Goal: Navigation & Orientation: Understand site structure

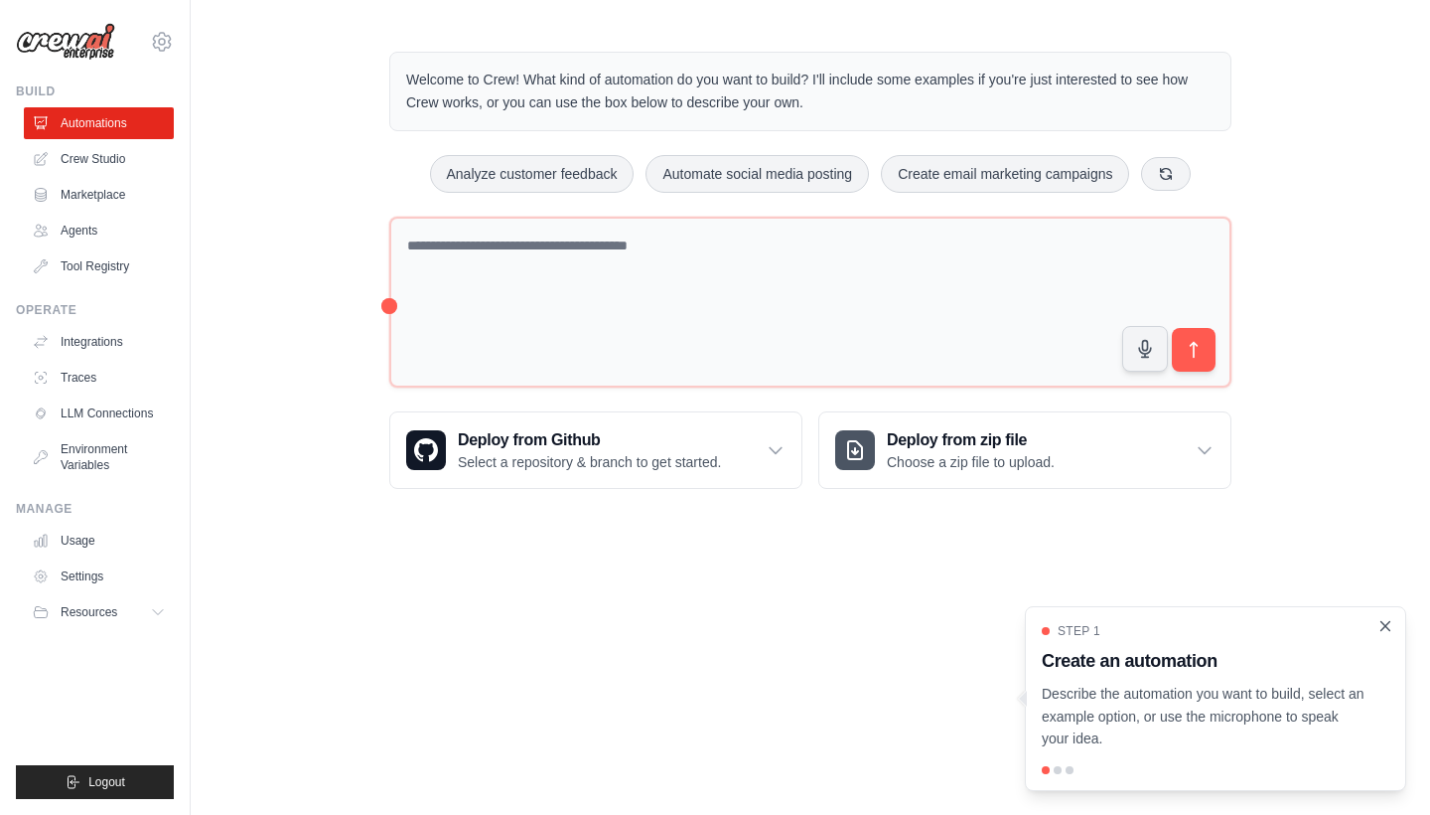
click at [1391, 634] on icon "Close walkthrough" at bounding box center [1386, 626] width 18 height 18
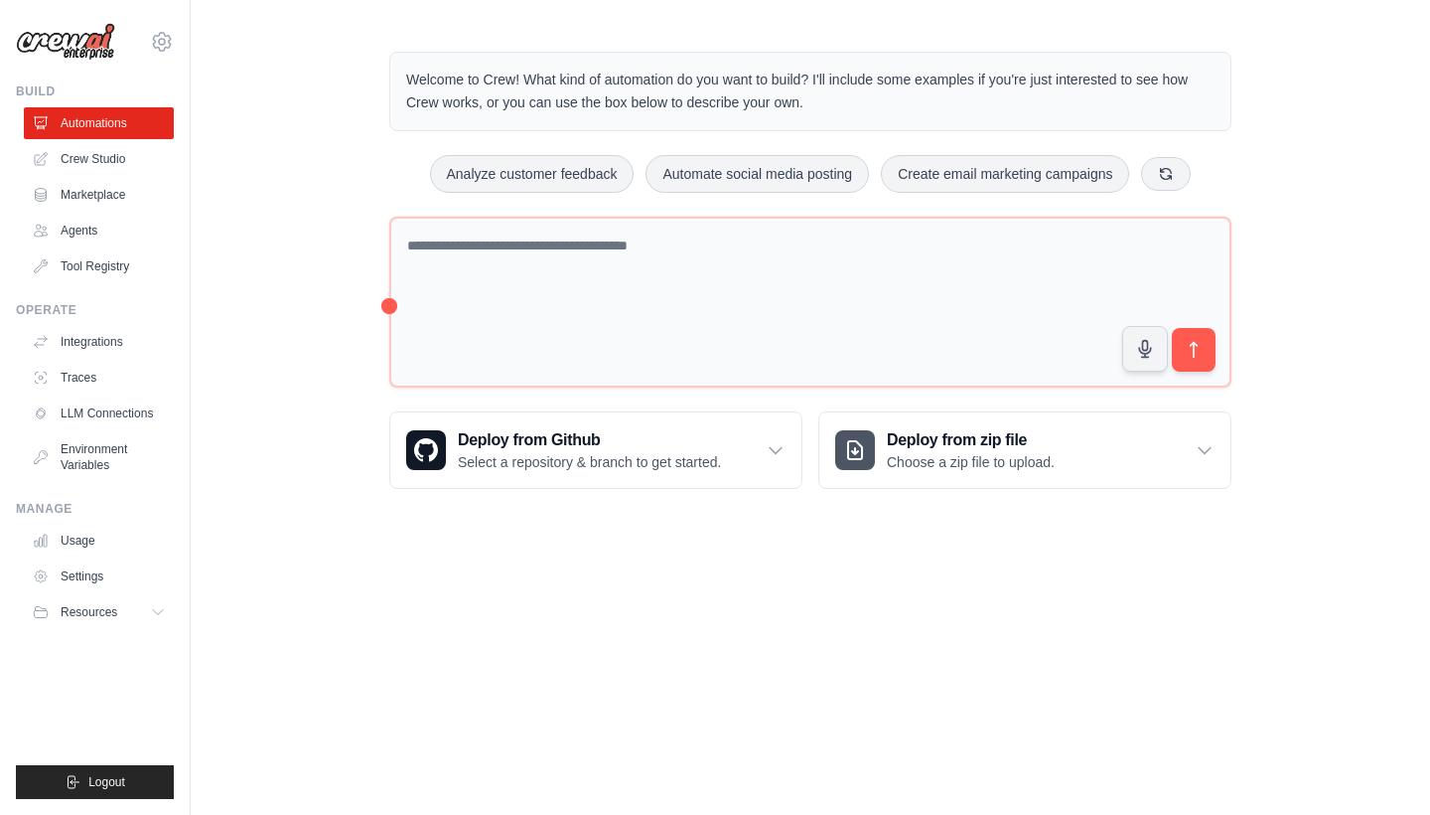
click at [1369, 117] on div "Welcome to Crew! What kind of automation do you want to build? I'll include som…" at bounding box center [811, 270] width 1240 height 501
click at [66, 351] on link "Integrations" at bounding box center [101, 342] width 150 height 32
click at [66, 345] on link "Integrations" at bounding box center [101, 342] width 150 height 32
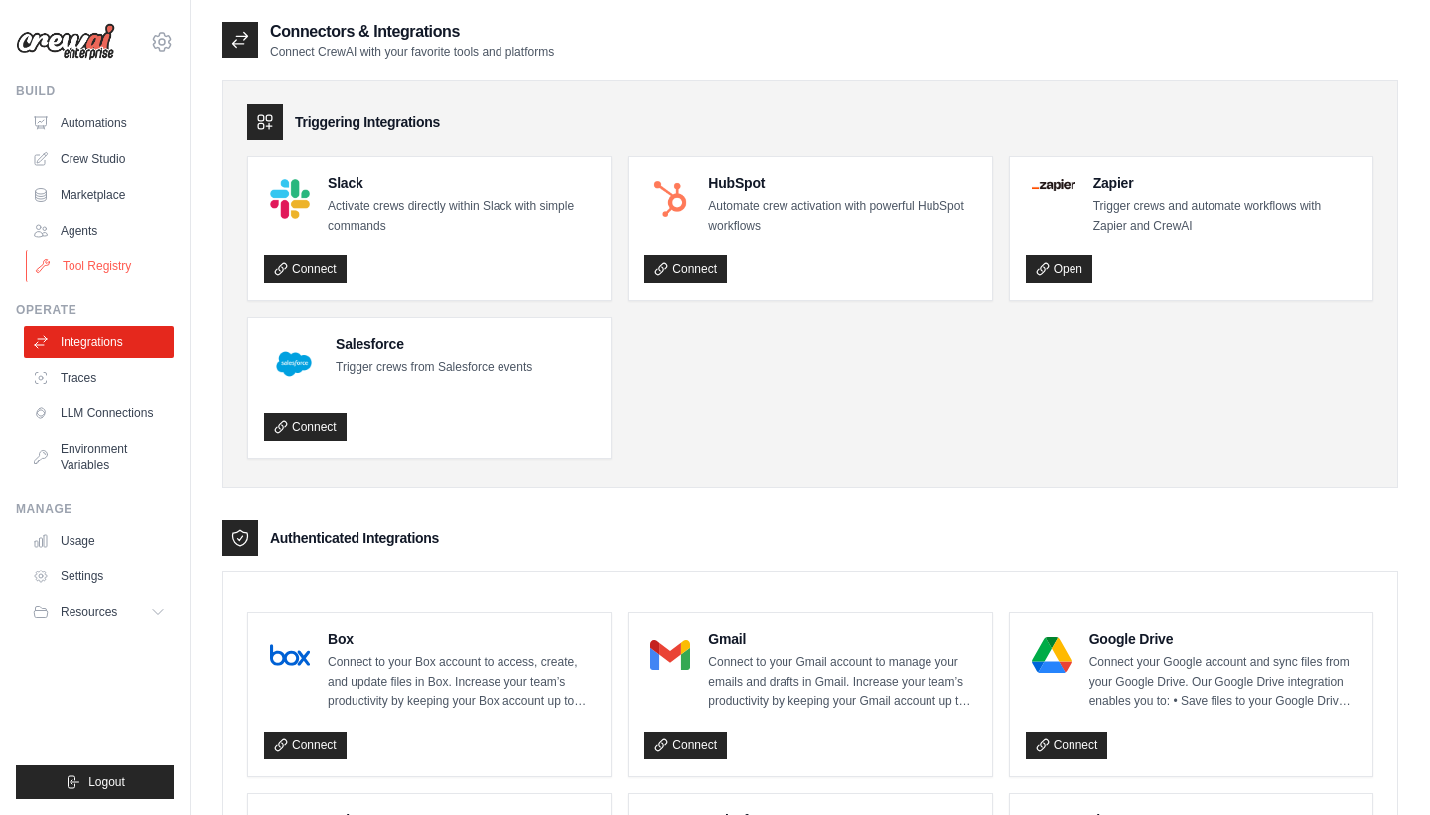
click at [96, 261] on link "Tool Registry" at bounding box center [101, 266] width 150 height 32
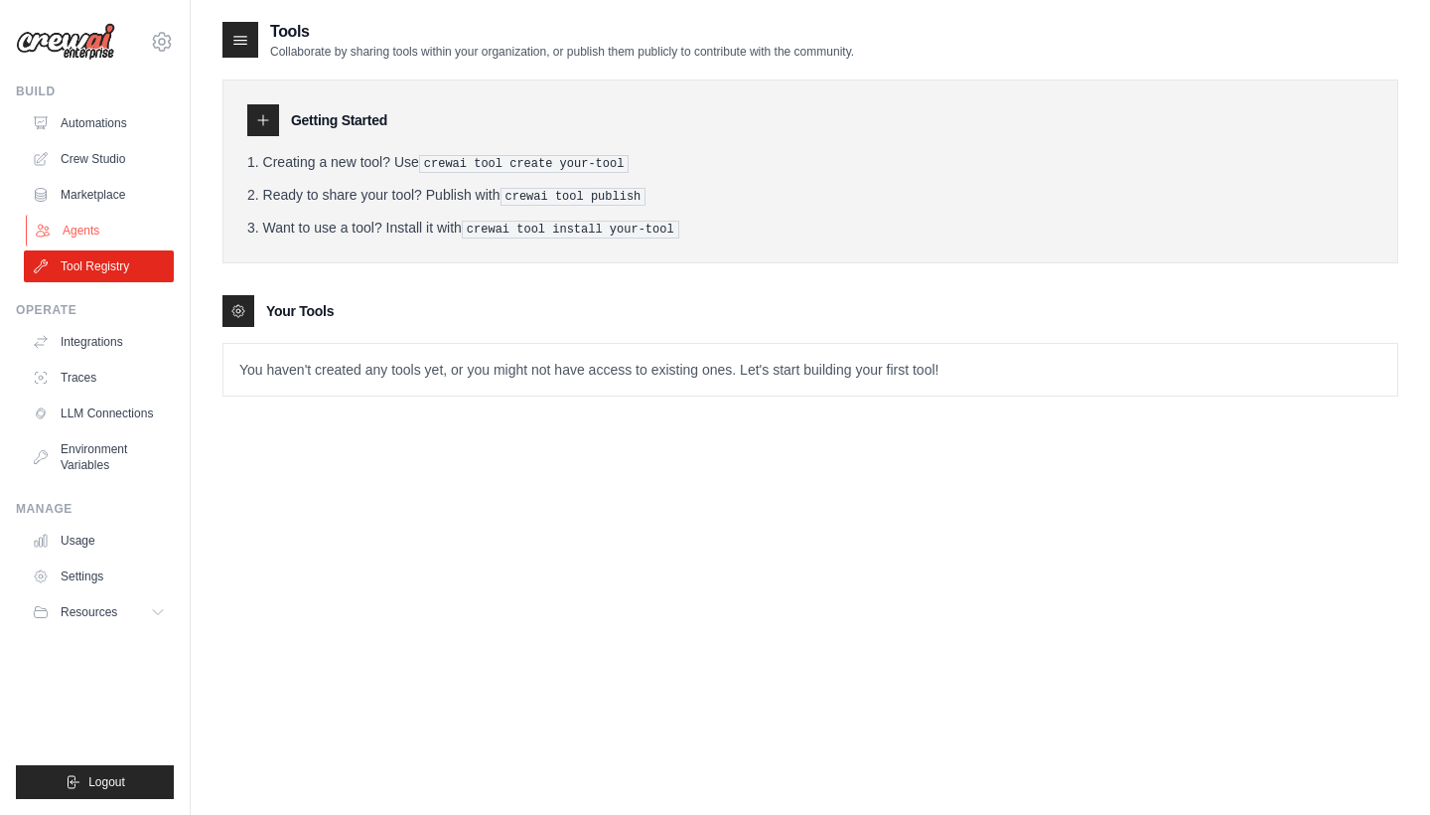
click at [102, 223] on link "Agents" at bounding box center [101, 231] width 150 height 32
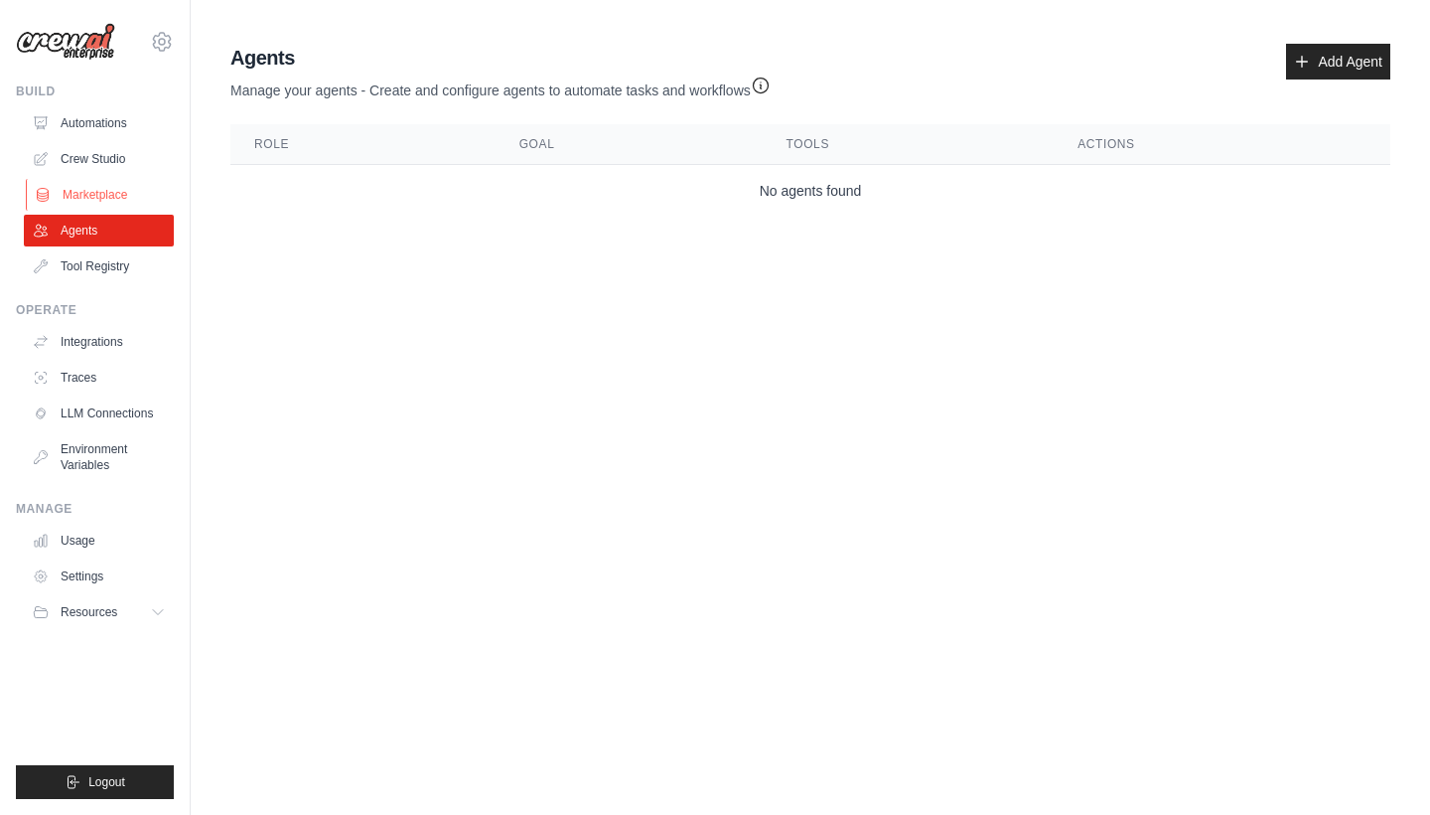
click at [99, 193] on link "Marketplace" at bounding box center [101, 195] width 150 height 32
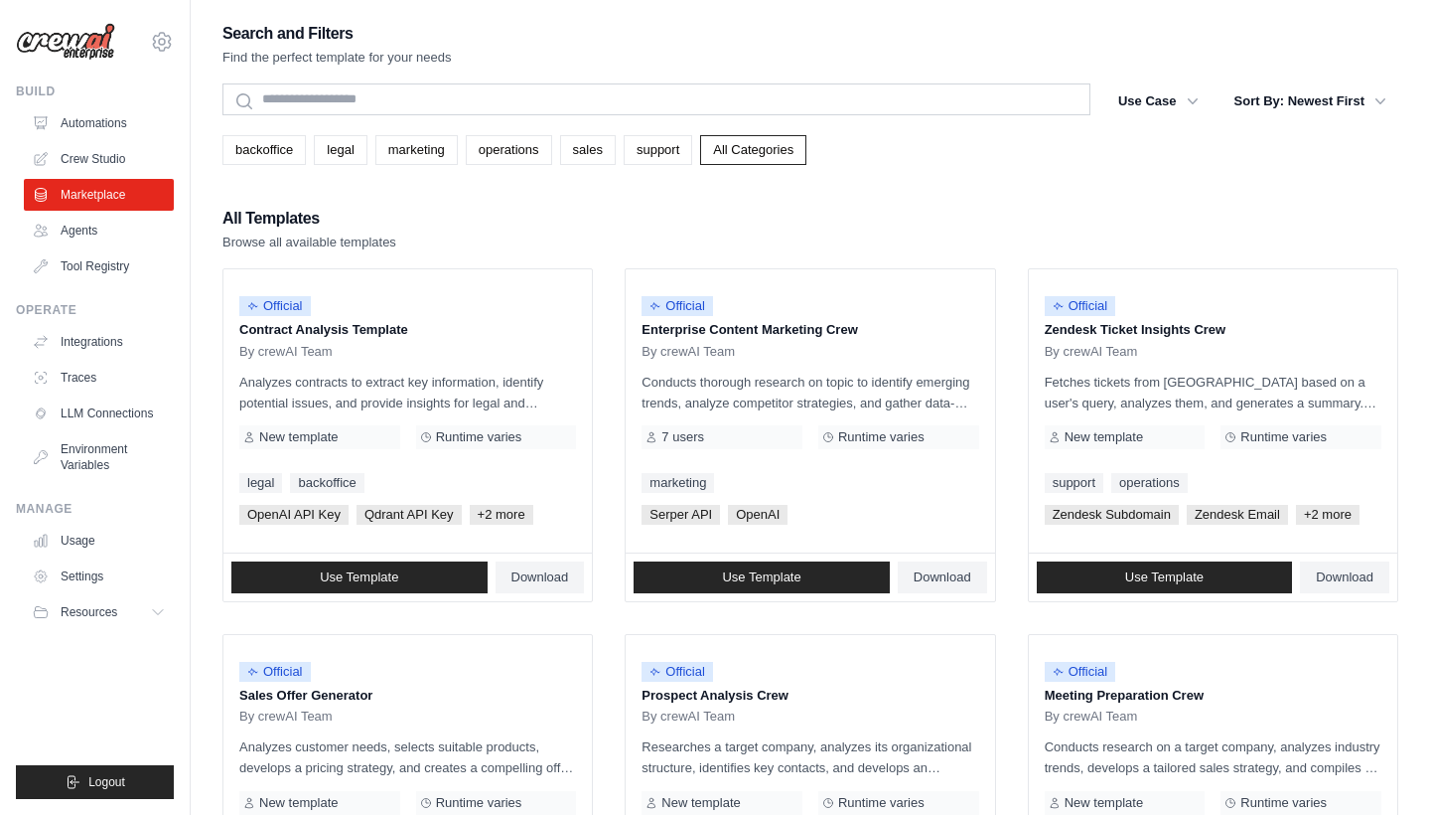
click at [106, 141] on ul "Automations Crew Studio Marketplace Agents Tool Registry" at bounding box center [99, 194] width 150 height 175
click at [109, 169] on link "Crew Studio" at bounding box center [101, 159] width 150 height 32
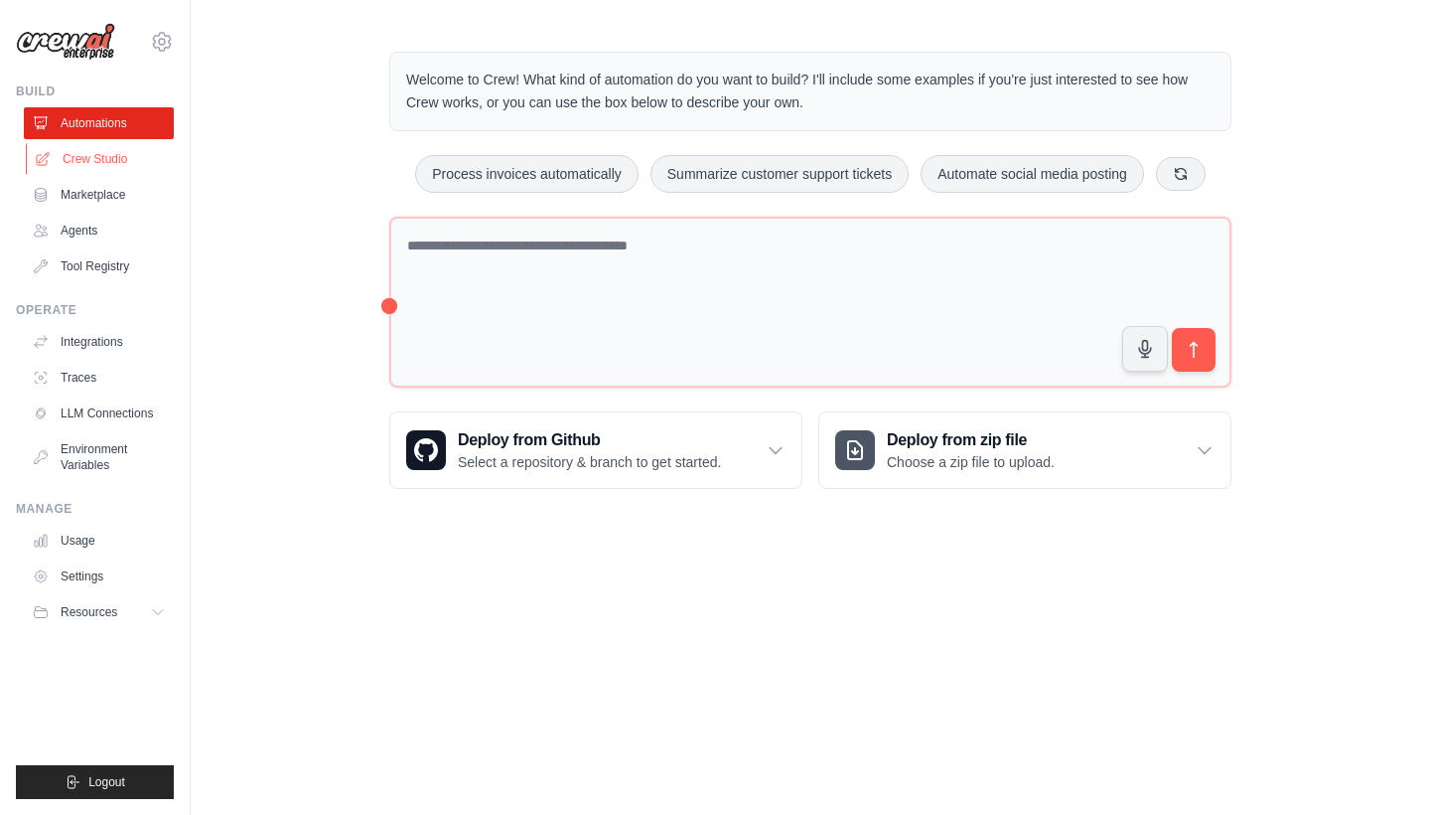
click at [120, 163] on link "Crew Studio" at bounding box center [101, 159] width 150 height 32
